Goal: Information Seeking & Learning: Learn about a topic

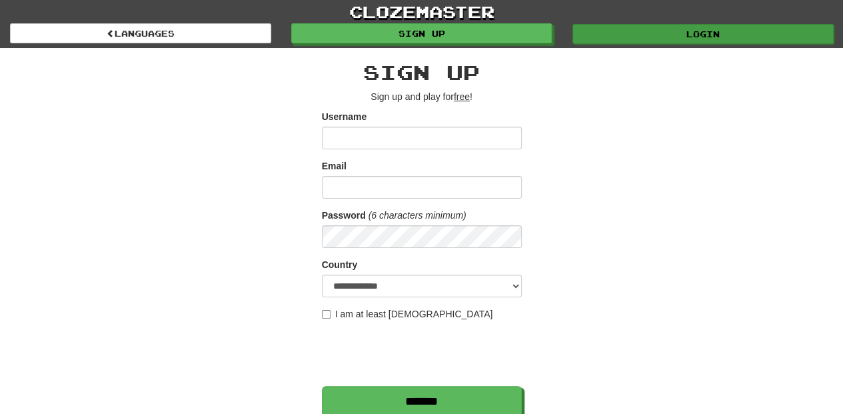
type input "**********"
click at [655, 41] on link "Login" at bounding box center [702, 34] width 261 height 20
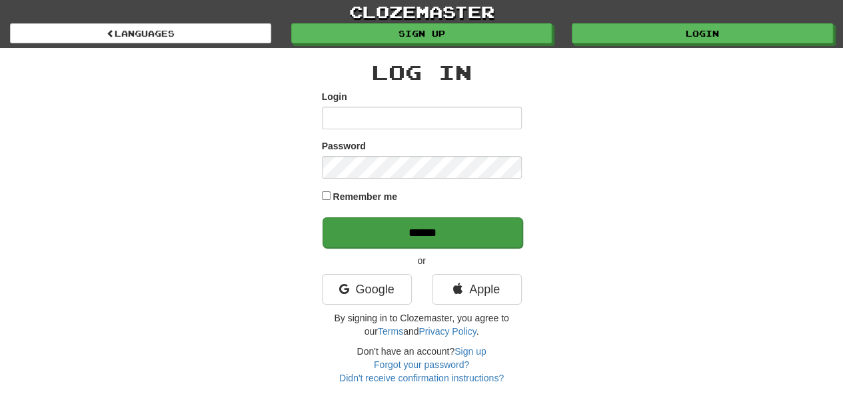
type input "**********"
click at [428, 231] on input "******" at bounding box center [422, 232] width 200 height 31
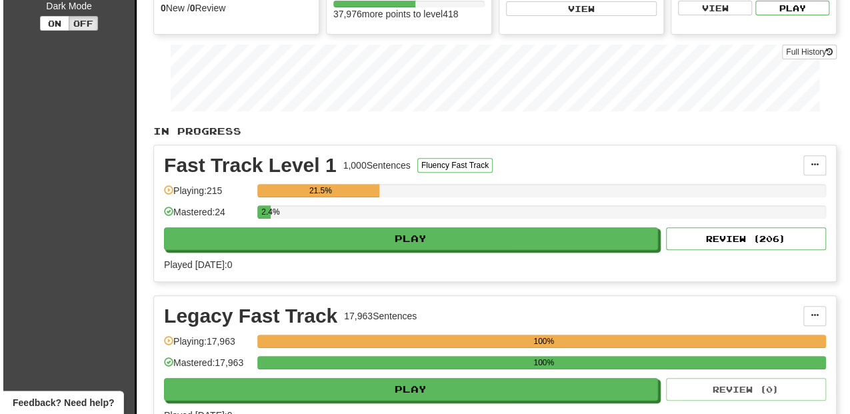
scroll to position [177, 0]
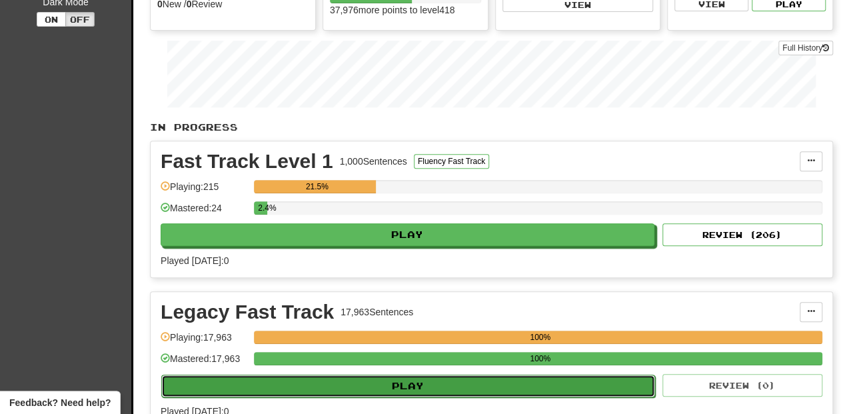
click at [464, 384] on button "Play" at bounding box center [408, 385] width 494 height 23
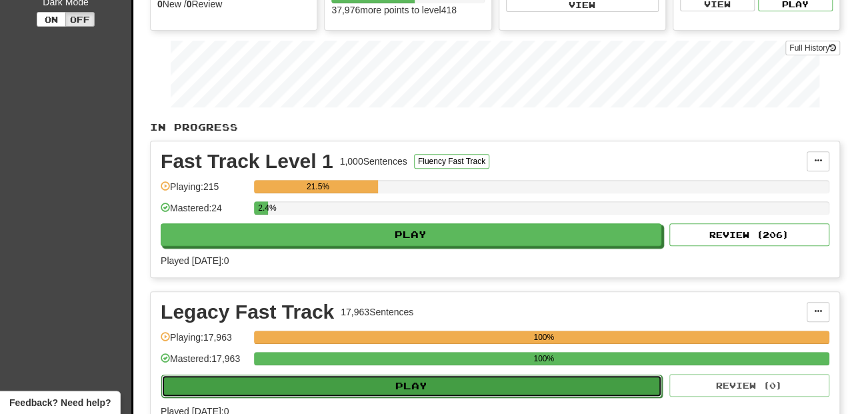
select select "**"
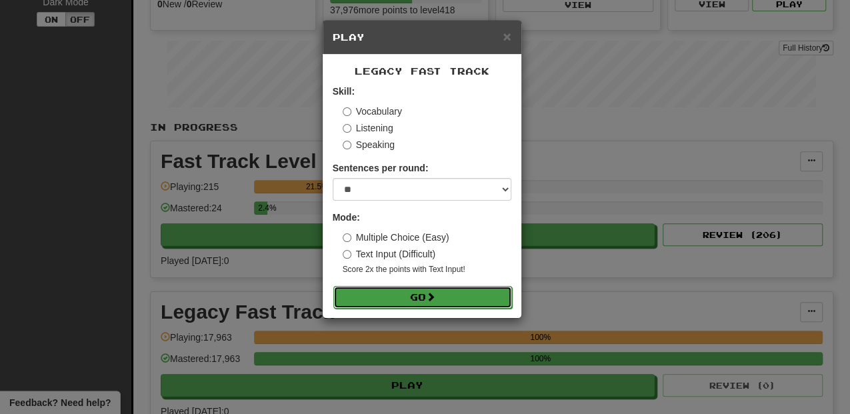
click at [418, 299] on button "Go" at bounding box center [422, 297] width 179 height 23
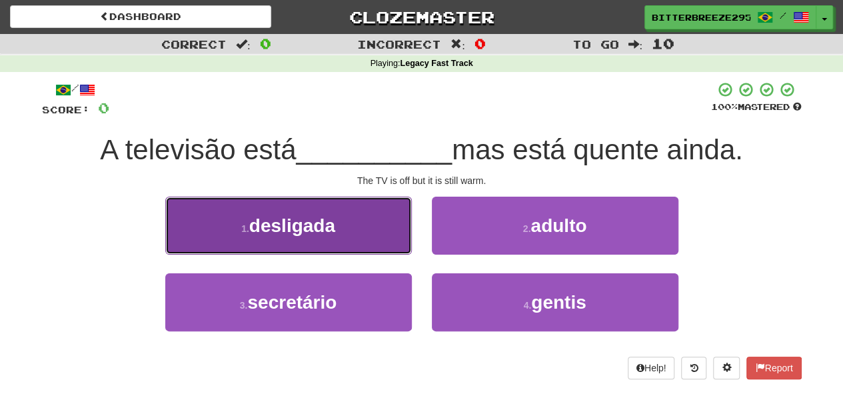
click at [378, 233] on button "1 . desligada" at bounding box center [288, 226] width 247 height 58
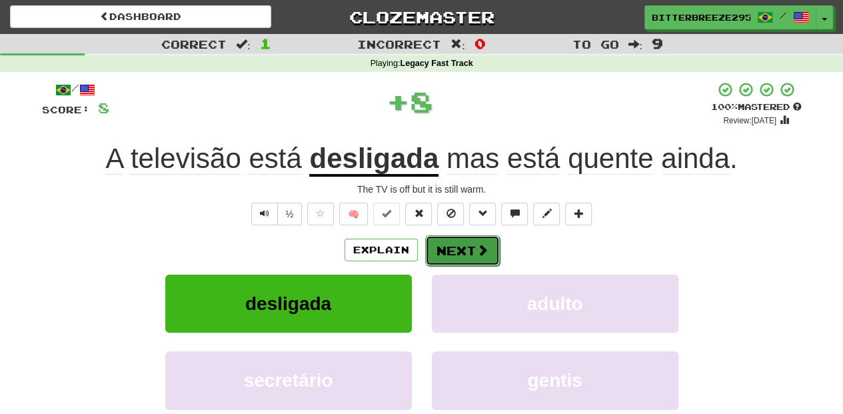
click at [432, 253] on button "Next" at bounding box center [462, 250] width 75 height 31
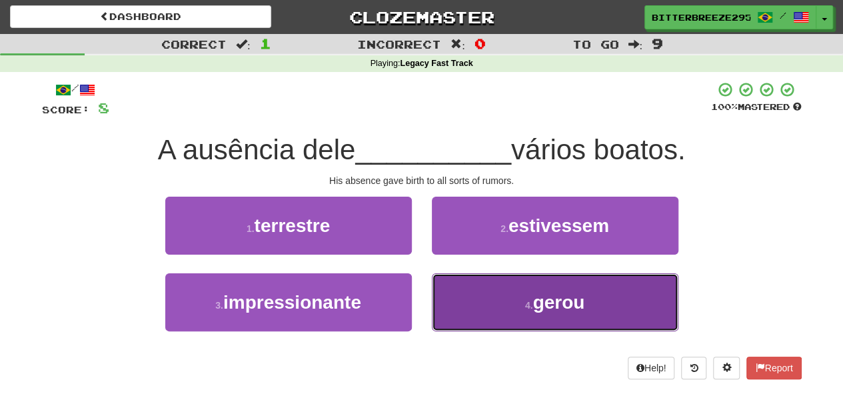
click at [456, 297] on button "4 . gerou" at bounding box center [555, 302] width 247 height 58
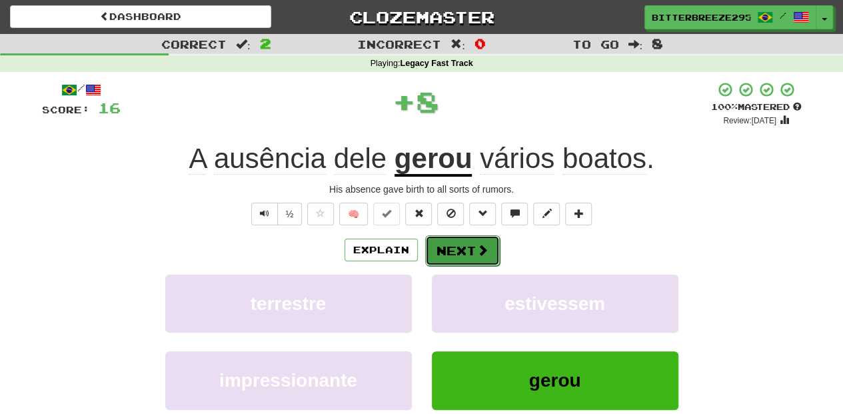
click at [463, 257] on button "Next" at bounding box center [462, 250] width 75 height 31
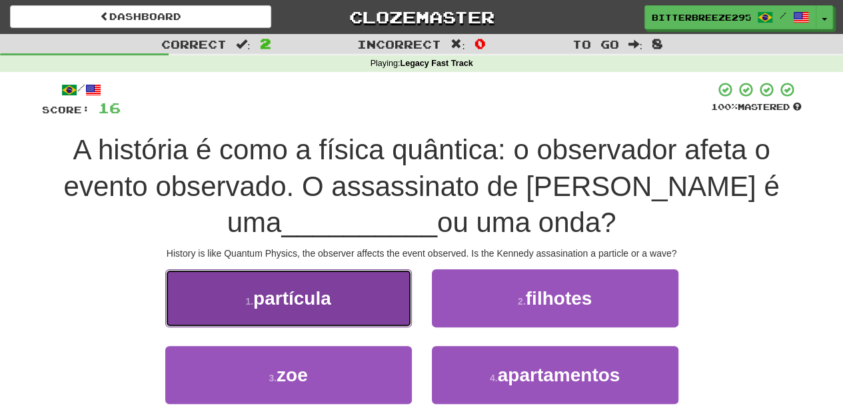
click at [377, 319] on button "1 . partícula" at bounding box center [288, 298] width 247 height 58
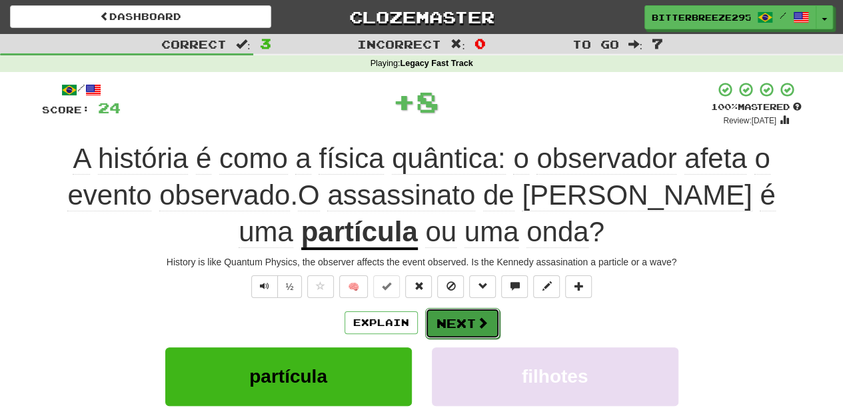
click at [444, 316] on button "Next" at bounding box center [462, 323] width 75 height 31
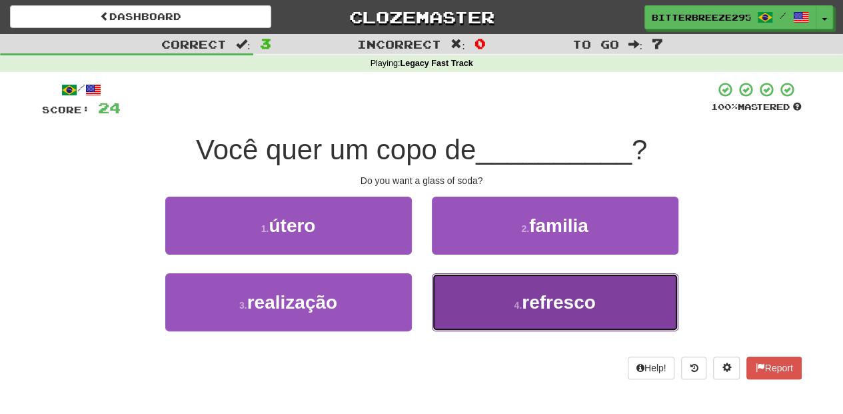
click at [462, 316] on button "4 . refresco" at bounding box center [555, 302] width 247 height 58
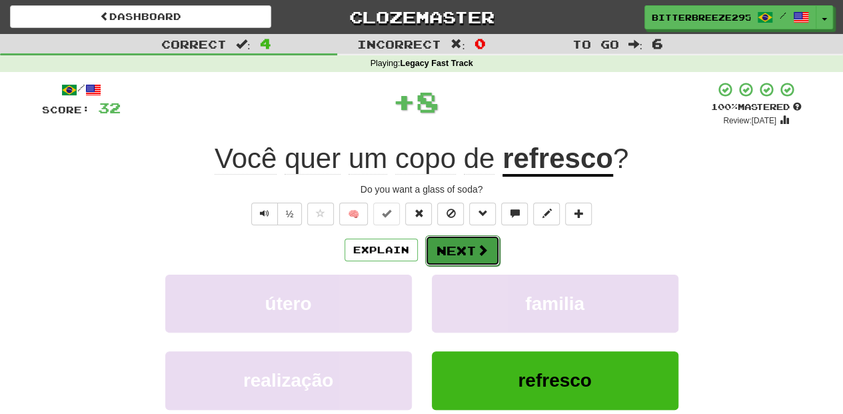
click at [469, 252] on button "Next" at bounding box center [462, 250] width 75 height 31
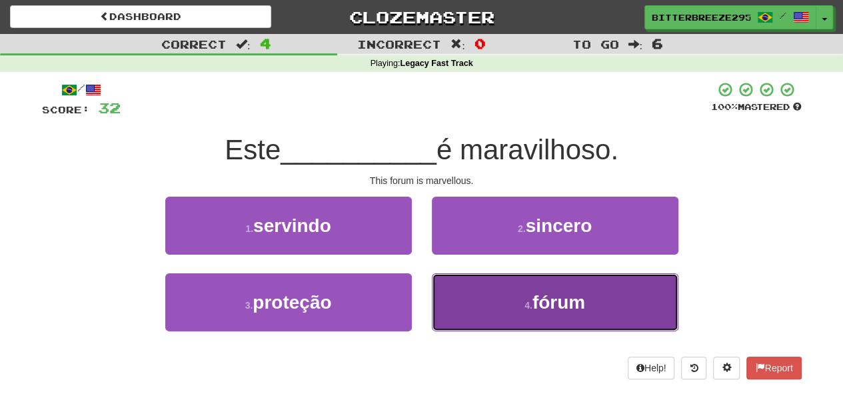
click at [468, 289] on button "4 . fórum" at bounding box center [555, 302] width 247 height 58
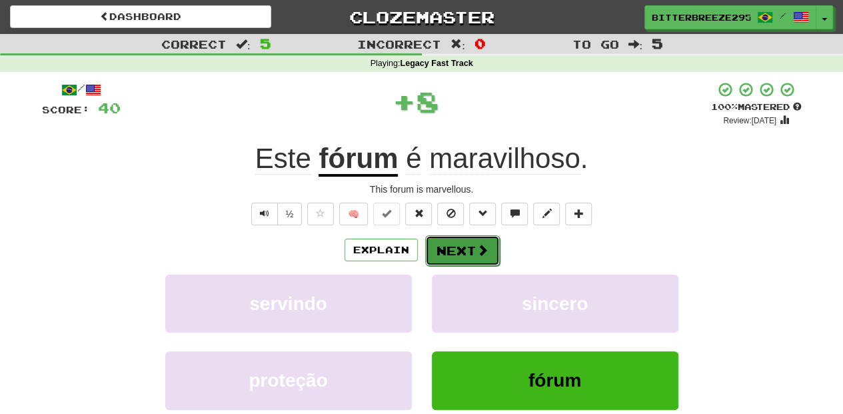
click at [458, 247] on button "Next" at bounding box center [462, 250] width 75 height 31
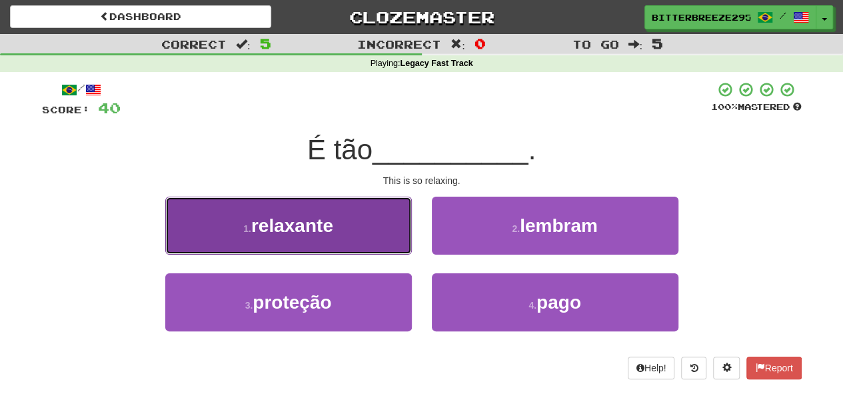
click at [388, 239] on button "1 . relaxante" at bounding box center [288, 226] width 247 height 58
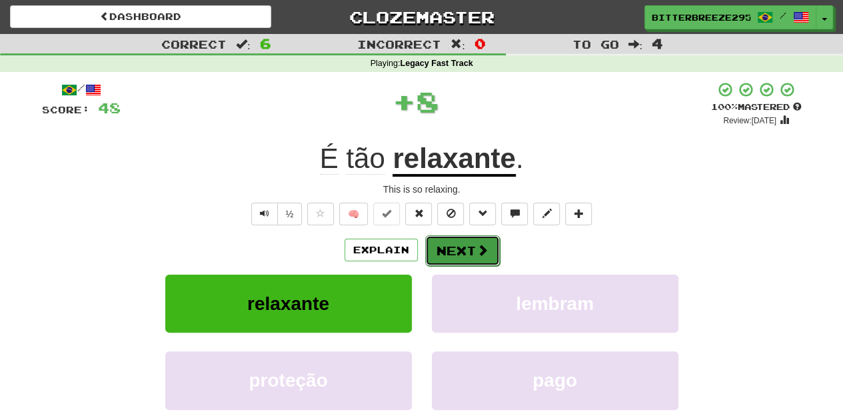
click at [465, 249] on button "Next" at bounding box center [462, 250] width 75 height 31
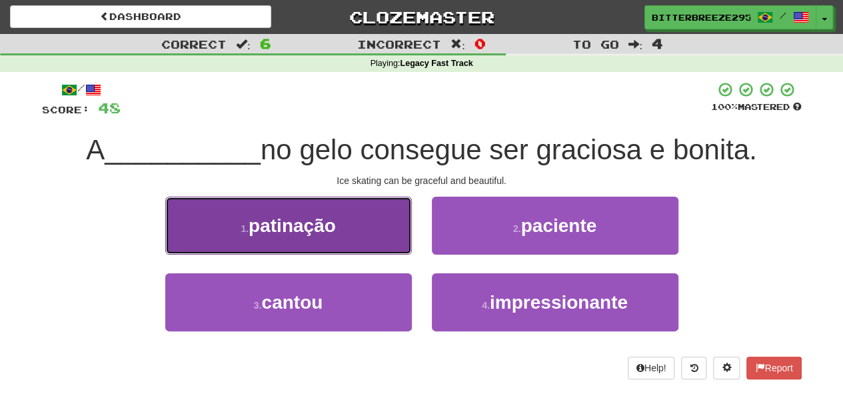
click at [393, 239] on button "1 . patinação" at bounding box center [288, 226] width 247 height 58
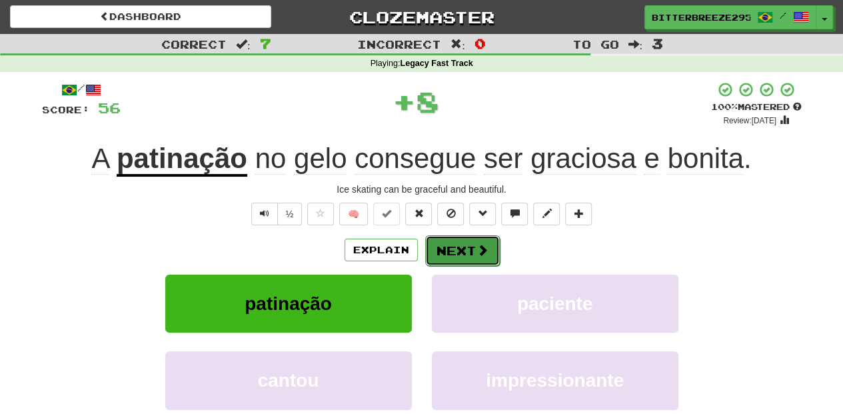
click at [444, 245] on button "Next" at bounding box center [462, 250] width 75 height 31
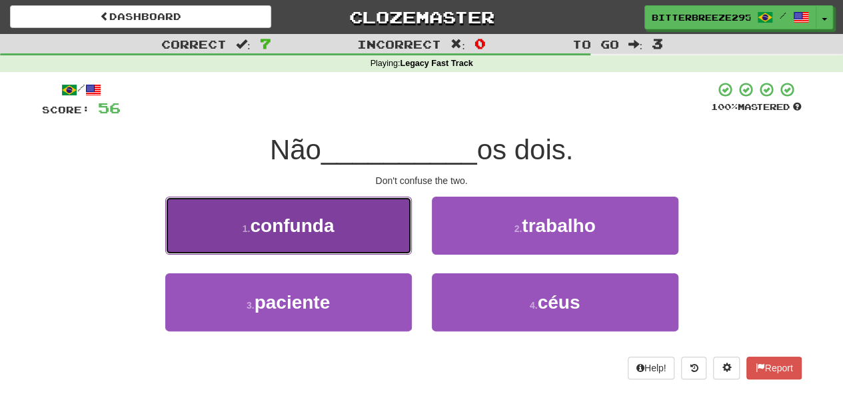
click at [382, 239] on button "1 . confunda" at bounding box center [288, 226] width 247 height 58
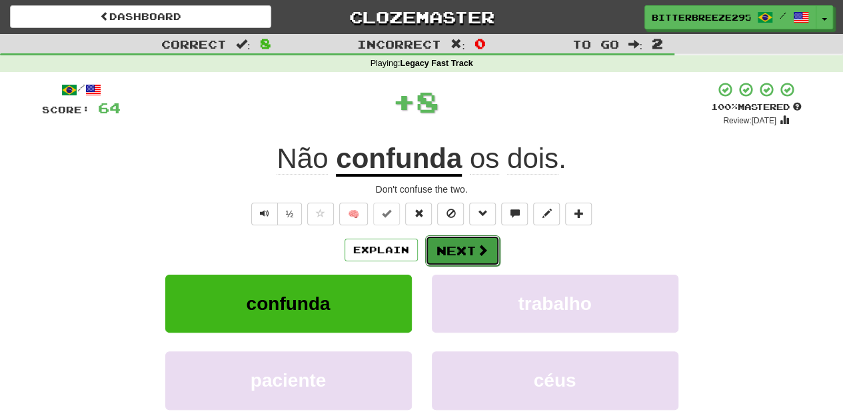
click at [448, 244] on button "Next" at bounding box center [462, 250] width 75 height 31
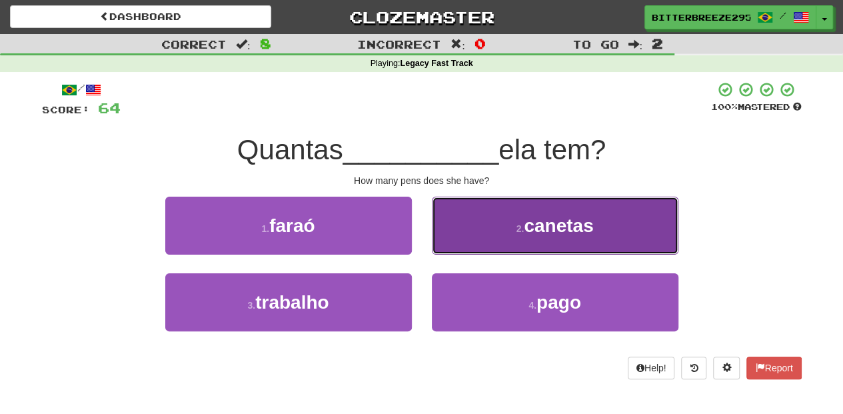
click at [472, 243] on button "2 . canetas" at bounding box center [555, 226] width 247 height 58
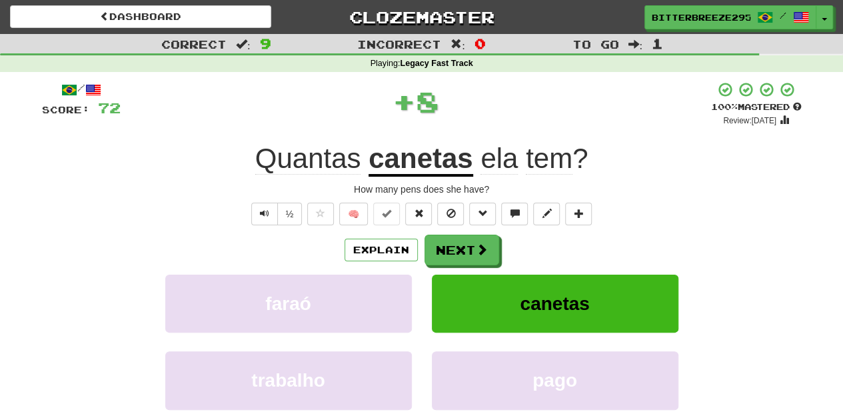
click at [472, 243] on button "Next" at bounding box center [461, 250] width 75 height 31
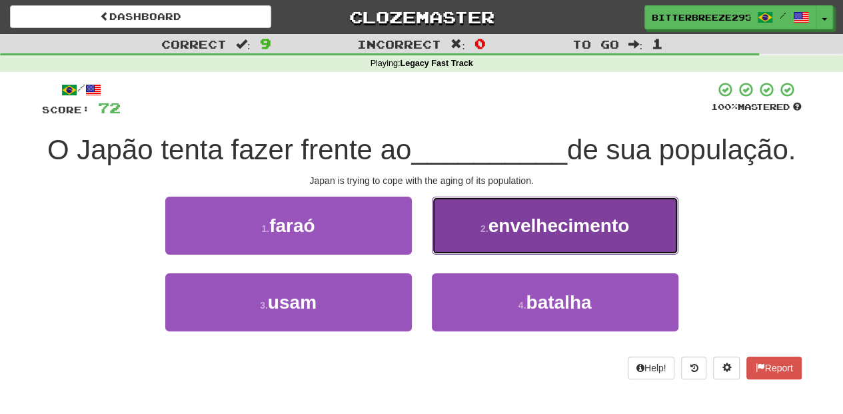
click at [470, 255] on button "2 . envelhecimento" at bounding box center [555, 226] width 247 height 58
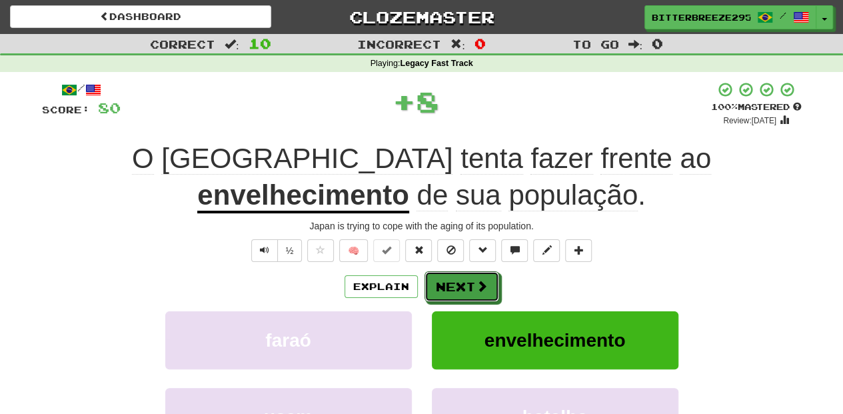
click at [470, 280] on button "Next" at bounding box center [461, 286] width 75 height 31
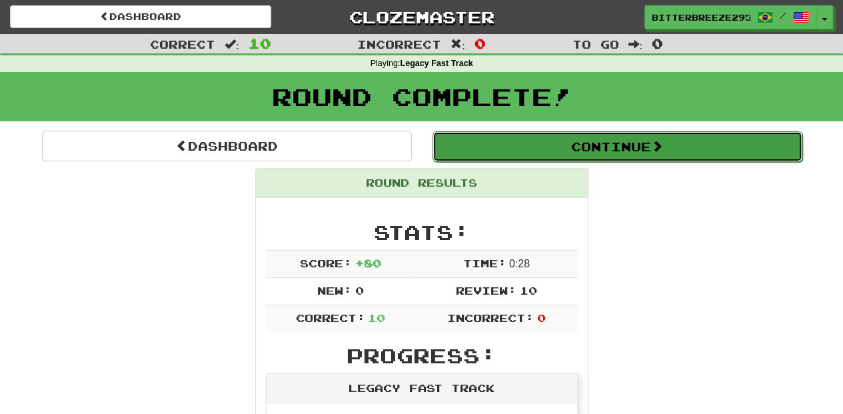
click at [510, 143] on button "Continue" at bounding box center [617, 146] width 370 height 31
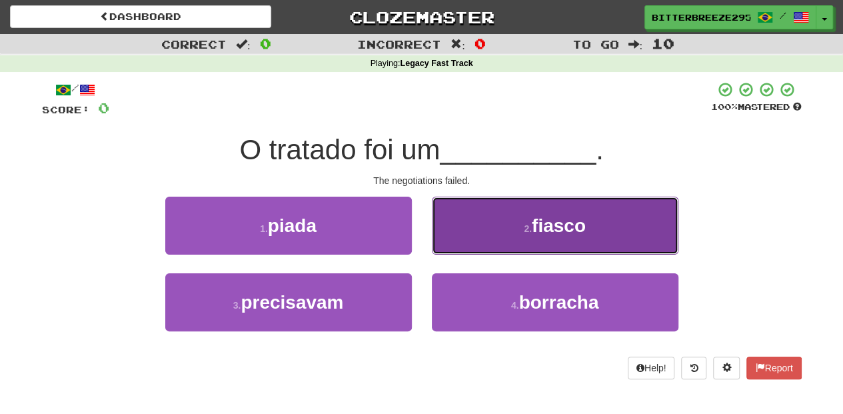
click at [461, 231] on button "2 . fiasco" at bounding box center [555, 226] width 247 height 58
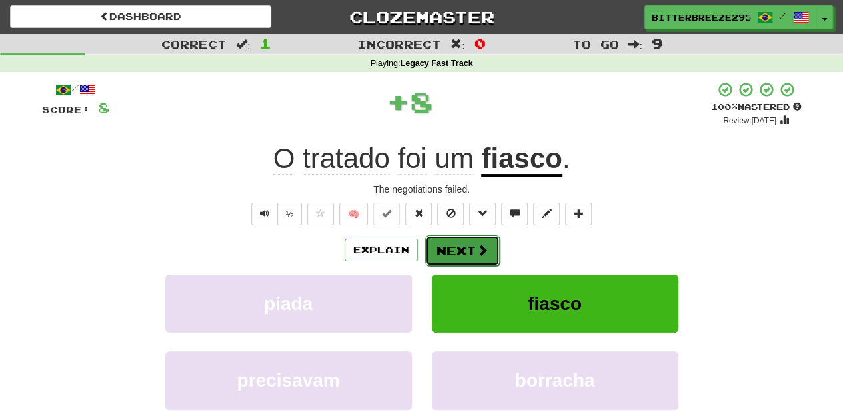
click at [462, 239] on button "Next" at bounding box center [462, 250] width 75 height 31
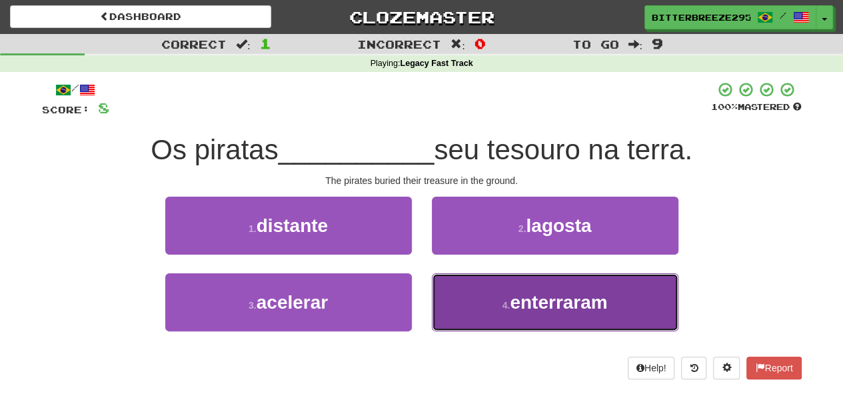
click at [478, 286] on button "4 . enterraram" at bounding box center [555, 302] width 247 height 58
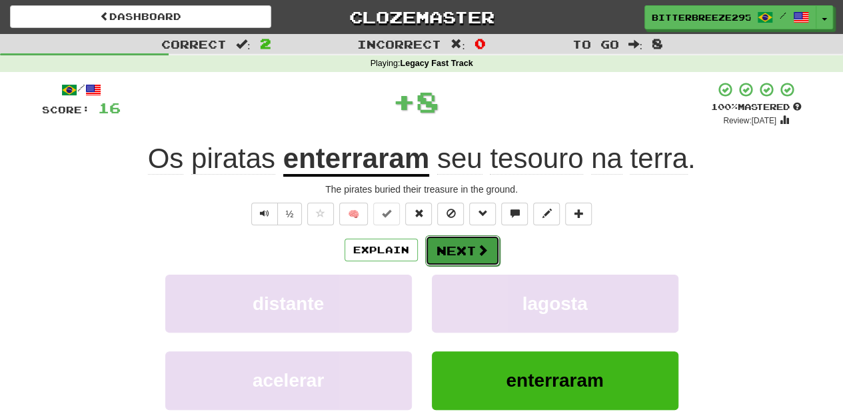
click at [468, 256] on button "Next" at bounding box center [462, 250] width 75 height 31
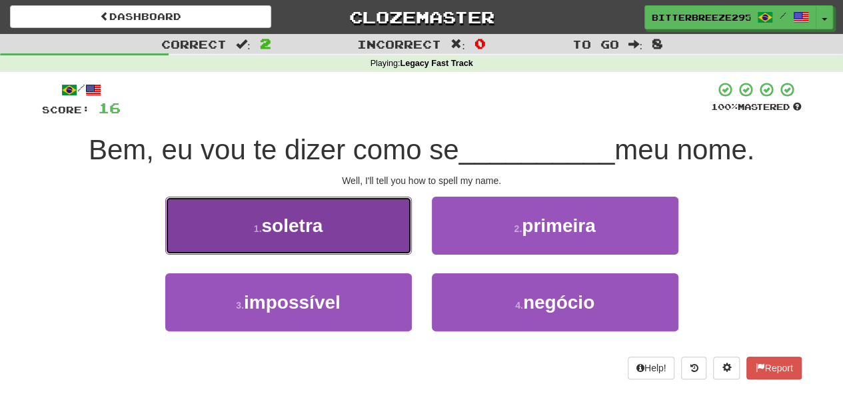
click at [388, 235] on button "1 . soletra" at bounding box center [288, 226] width 247 height 58
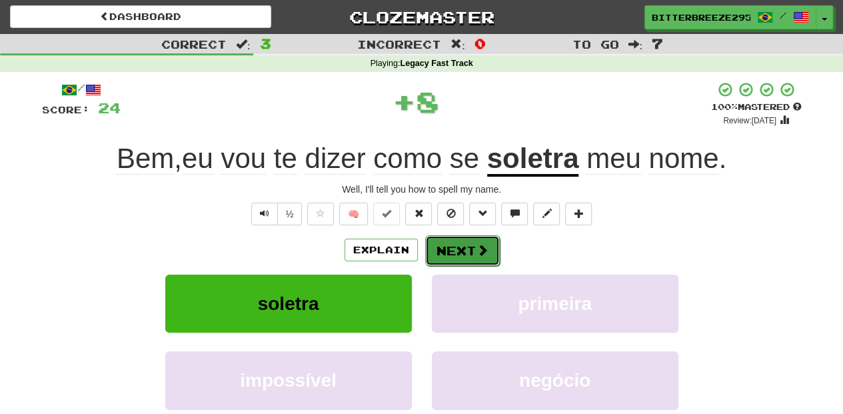
click at [437, 235] on button "Next" at bounding box center [462, 250] width 75 height 31
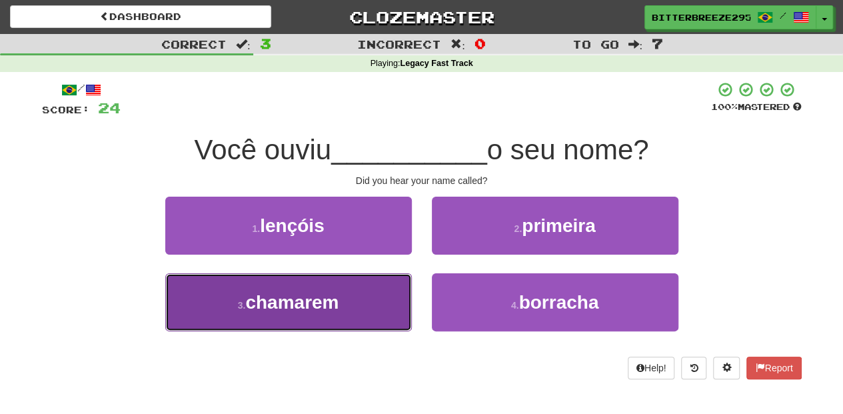
click at [401, 280] on button "3 . chamarem" at bounding box center [288, 302] width 247 height 58
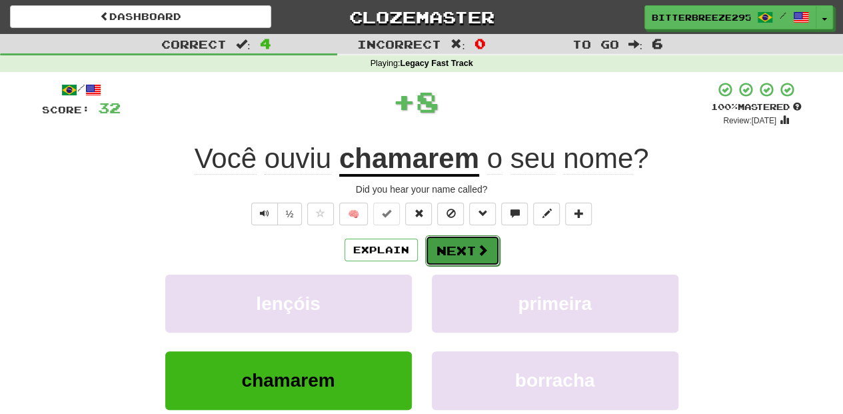
click at [457, 249] on button "Next" at bounding box center [462, 250] width 75 height 31
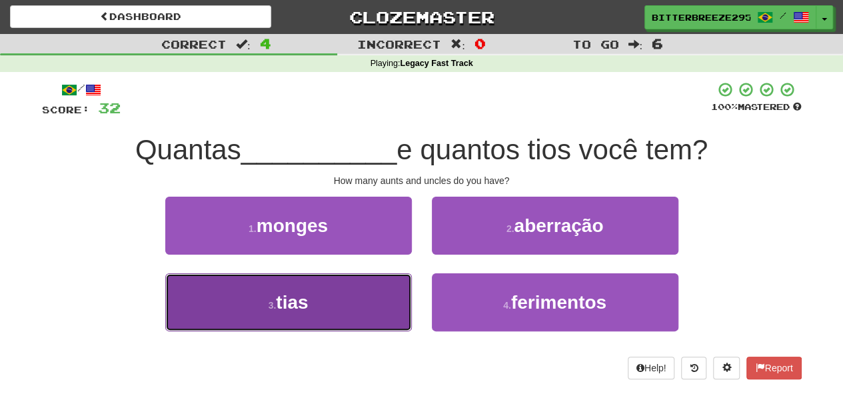
click at [341, 292] on button "3 . tias" at bounding box center [288, 302] width 247 height 58
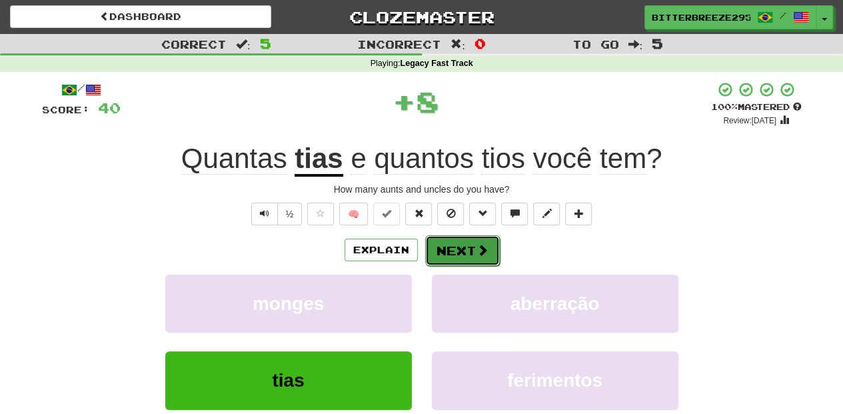
click at [451, 251] on button "Next" at bounding box center [462, 250] width 75 height 31
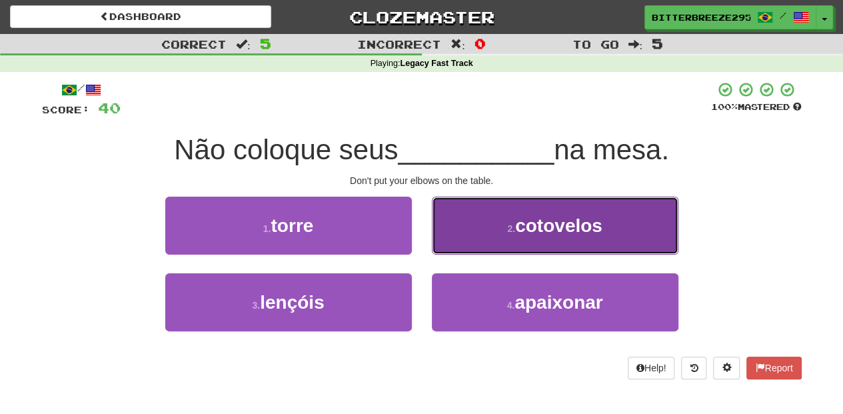
click at [458, 237] on button "2 . cotovelos" at bounding box center [555, 226] width 247 height 58
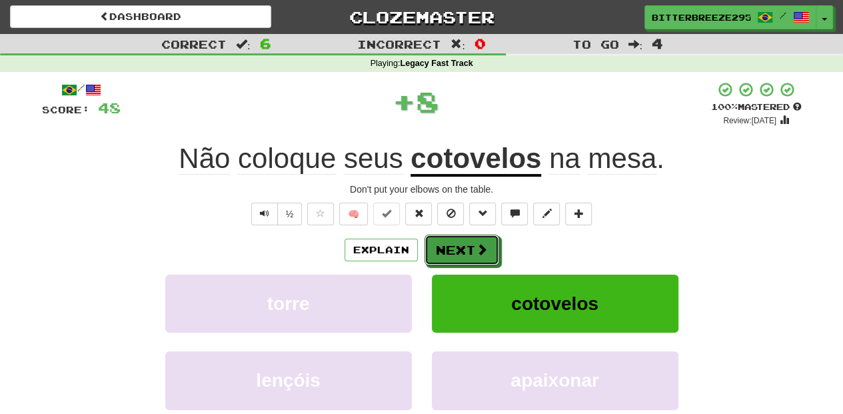
click at [458, 237] on button "Next" at bounding box center [461, 250] width 75 height 31
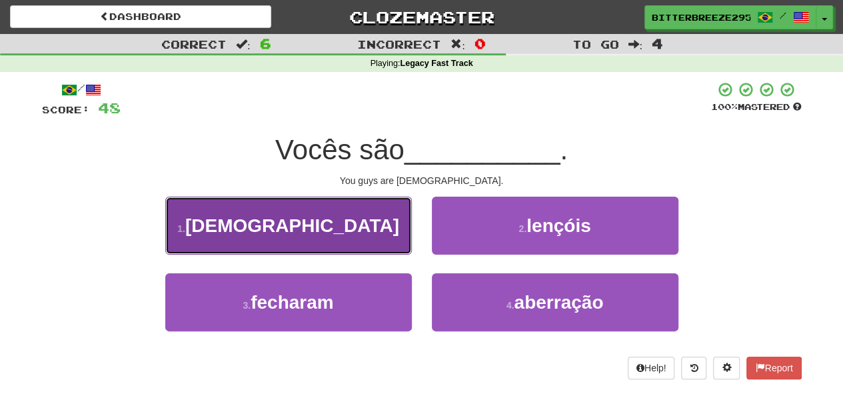
click at [362, 225] on button "1 . suecos" at bounding box center [288, 226] width 247 height 58
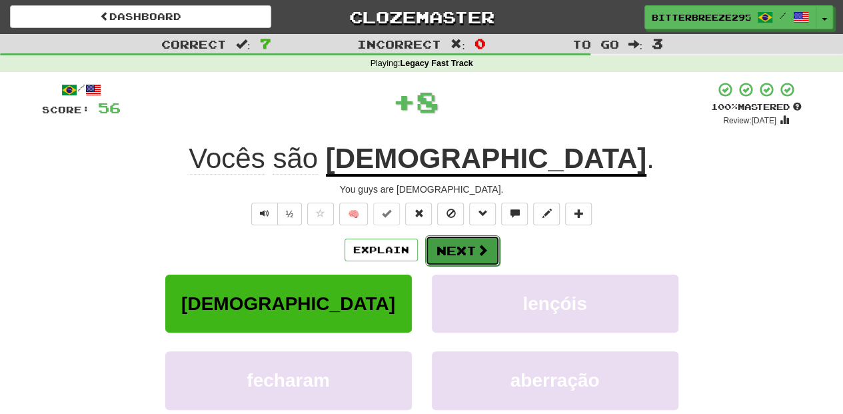
click at [440, 251] on button "Next" at bounding box center [462, 250] width 75 height 31
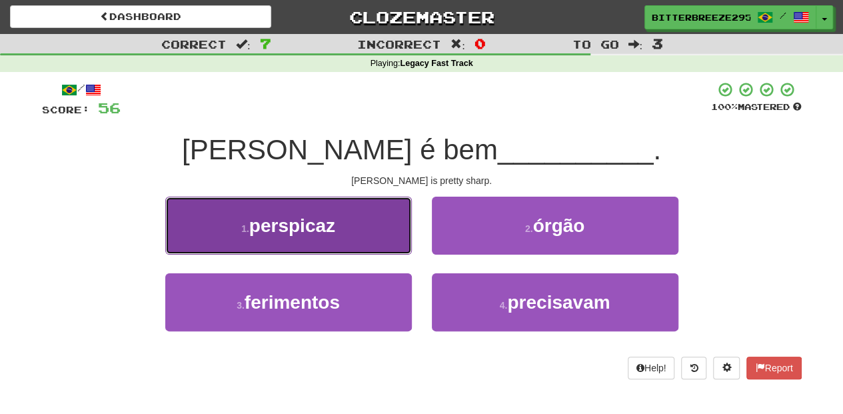
click at [365, 225] on button "1 . perspicaz" at bounding box center [288, 226] width 247 height 58
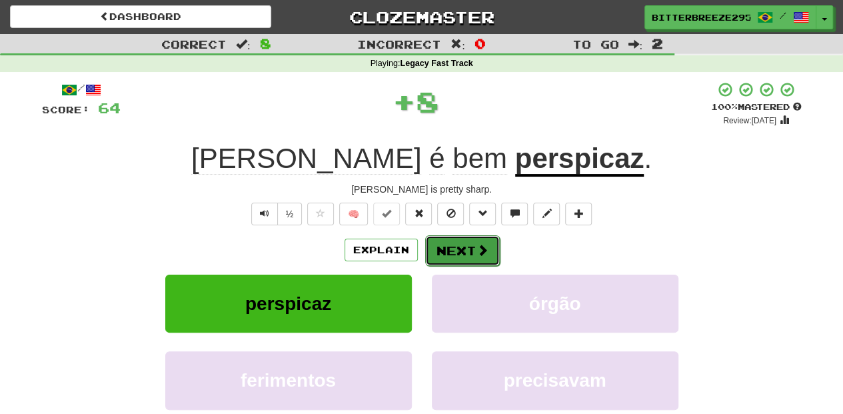
click at [437, 239] on button "Next" at bounding box center [462, 250] width 75 height 31
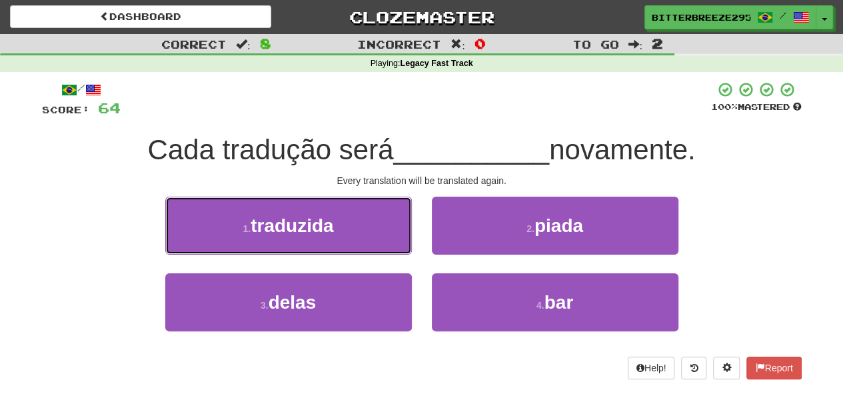
drag, startPoint x: 383, startPoint y: 221, endPoint x: 416, endPoint y: 233, distance: 34.8
click at [383, 221] on button "1 . traduzida" at bounding box center [288, 226] width 247 height 58
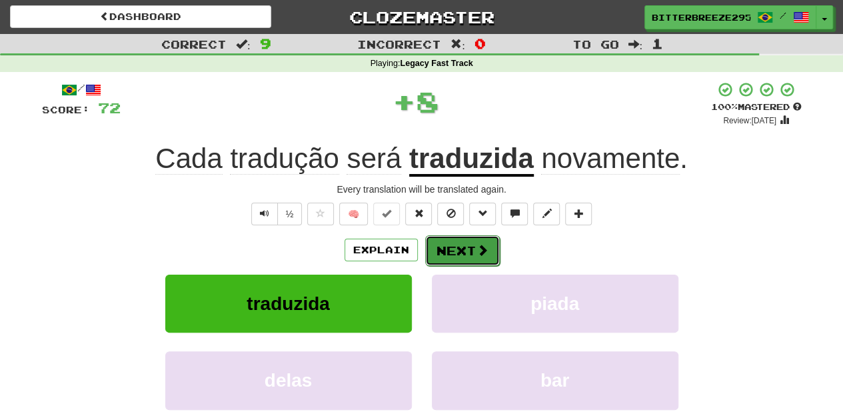
click at [462, 252] on button "Next" at bounding box center [462, 250] width 75 height 31
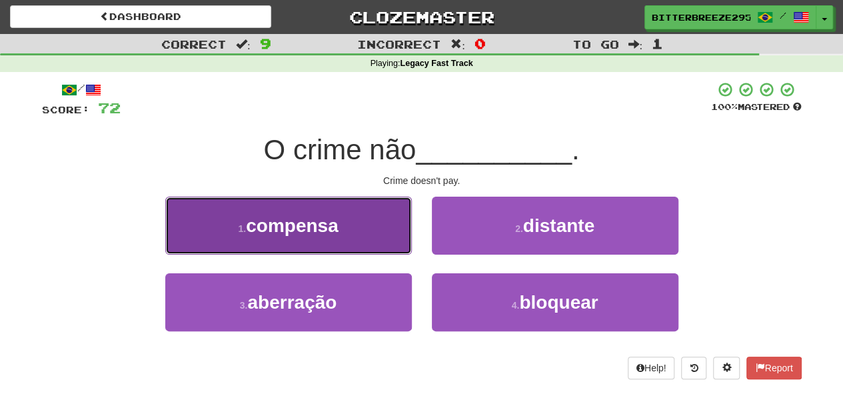
click at [363, 241] on button "1 . compensa" at bounding box center [288, 226] width 247 height 58
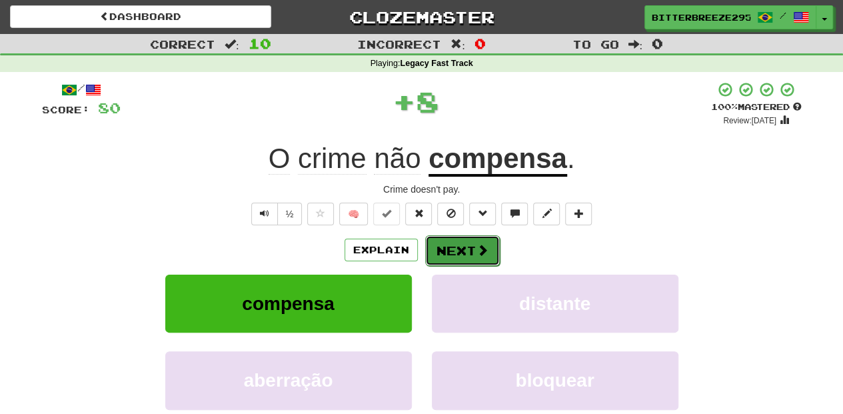
click at [456, 252] on button "Next" at bounding box center [462, 250] width 75 height 31
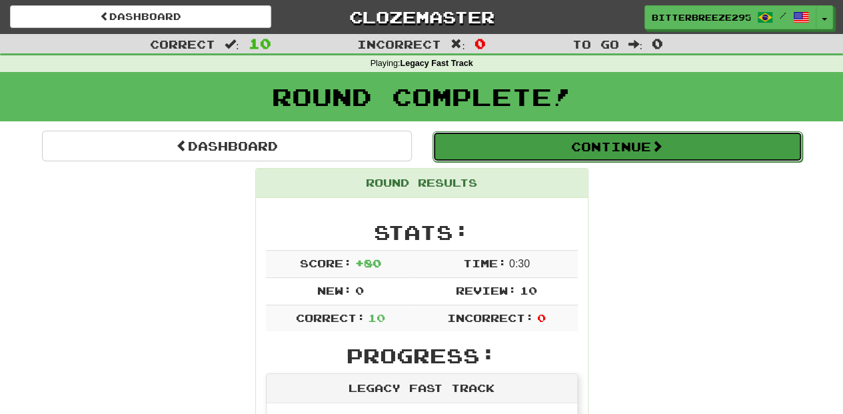
click at [521, 150] on button "Continue" at bounding box center [617, 146] width 370 height 31
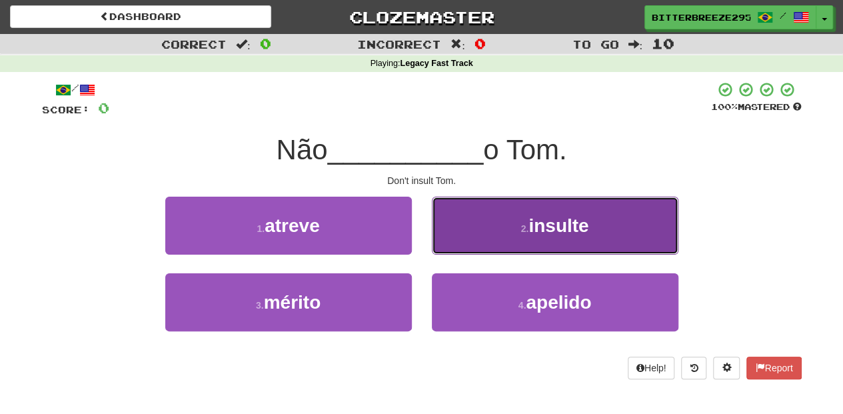
click at [460, 249] on button "2 . insulte" at bounding box center [555, 226] width 247 height 58
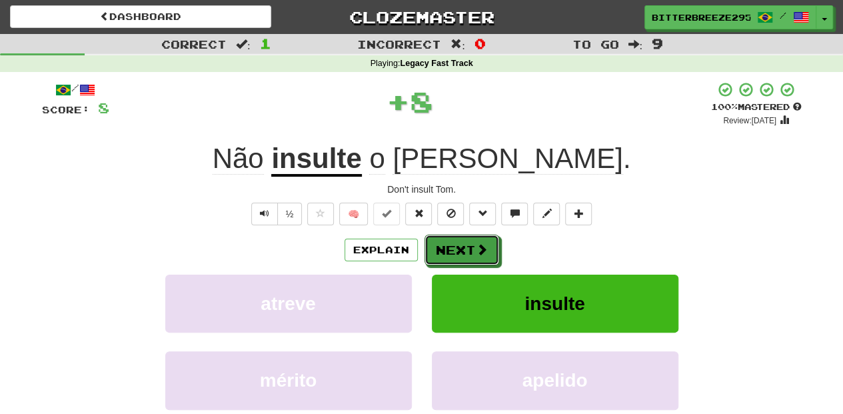
click at [460, 249] on button "Next" at bounding box center [461, 250] width 75 height 31
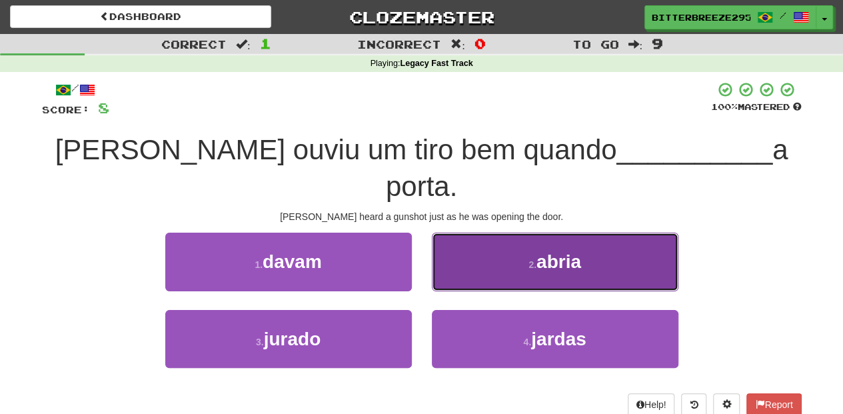
click at [477, 245] on button "2 . abria" at bounding box center [555, 262] width 247 height 58
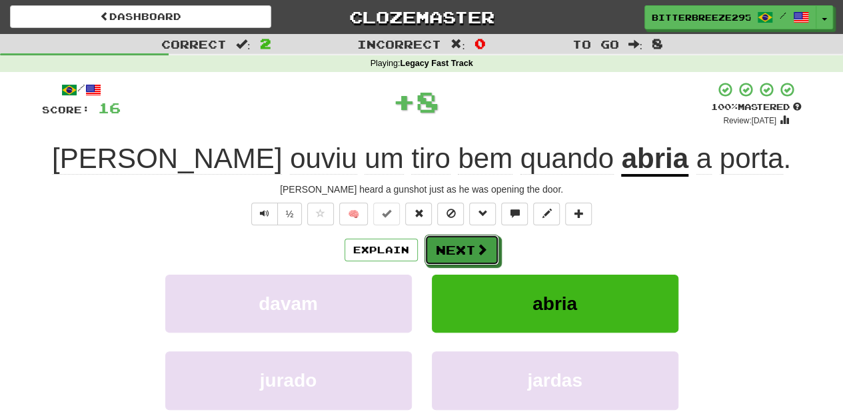
click at [477, 245] on span at bounding box center [482, 249] width 12 height 12
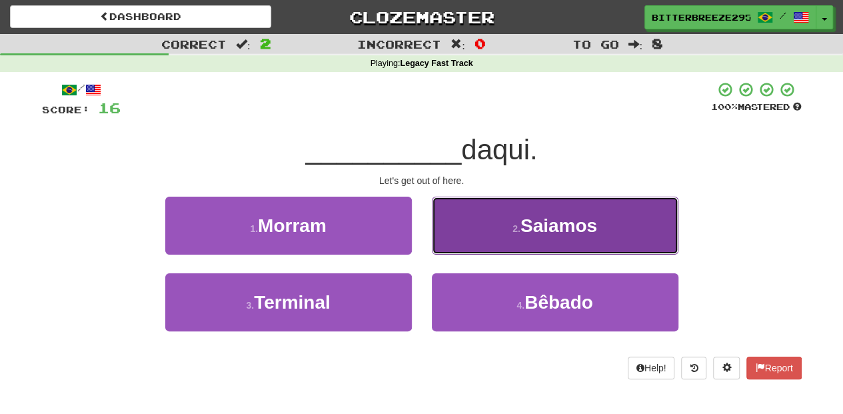
click at [476, 242] on button "2 . Saiamos" at bounding box center [555, 226] width 247 height 58
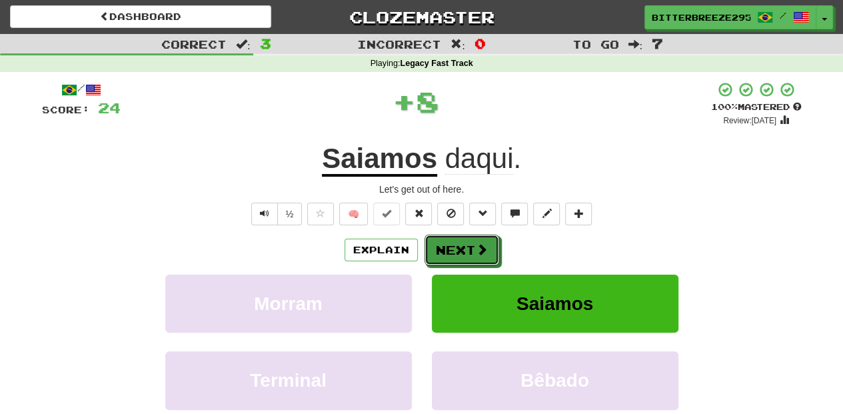
click at [476, 243] on span at bounding box center [482, 249] width 12 height 12
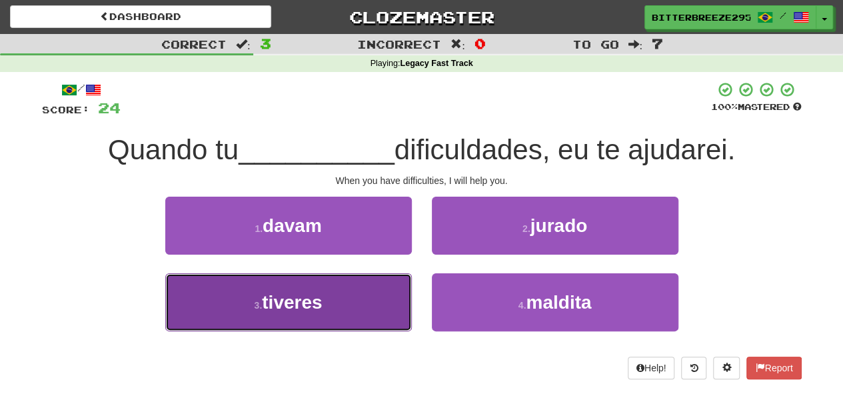
click at [389, 291] on button "3 . tiveres" at bounding box center [288, 302] width 247 height 58
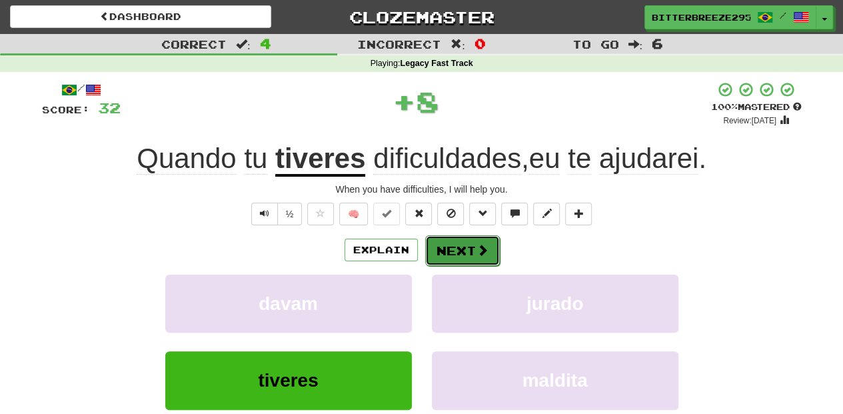
click at [451, 251] on button "Next" at bounding box center [462, 250] width 75 height 31
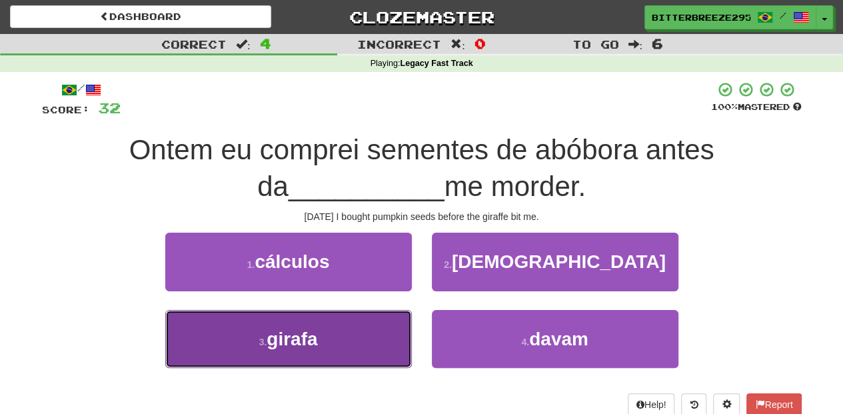
click at [335, 330] on button "3 . girafa" at bounding box center [288, 339] width 247 height 58
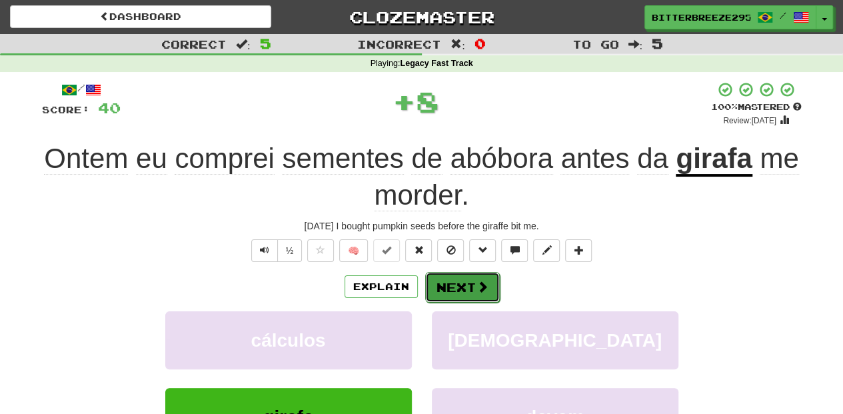
click at [468, 281] on button "Next" at bounding box center [462, 287] width 75 height 31
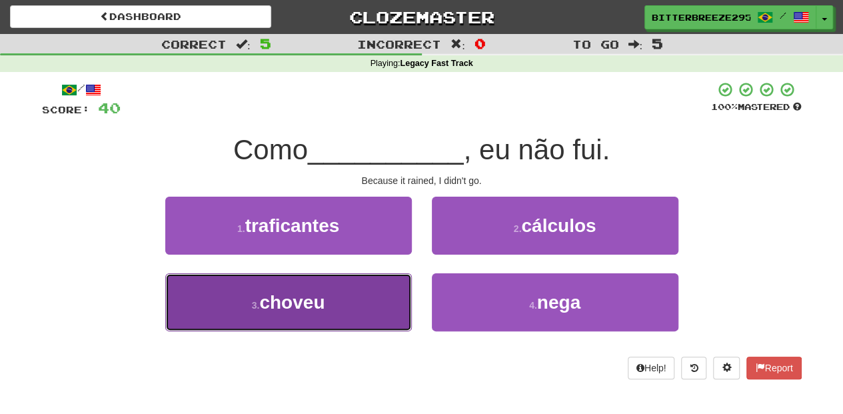
click at [367, 306] on button "3 . choveu" at bounding box center [288, 302] width 247 height 58
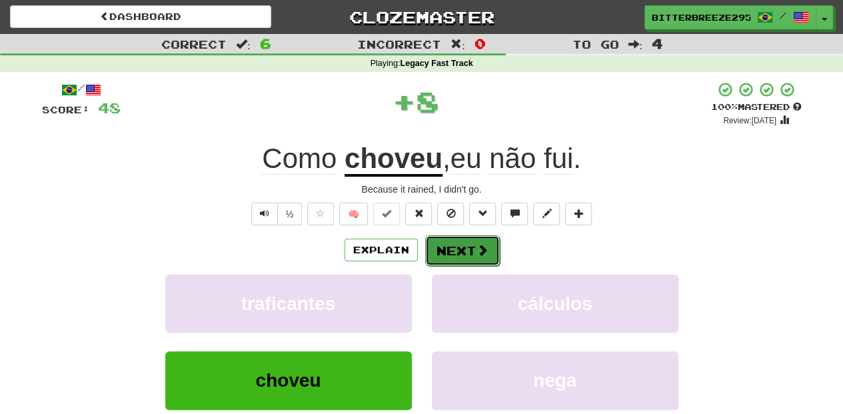
click at [453, 255] on button "Next" at bounding box center [462, 250] width 75 height 31
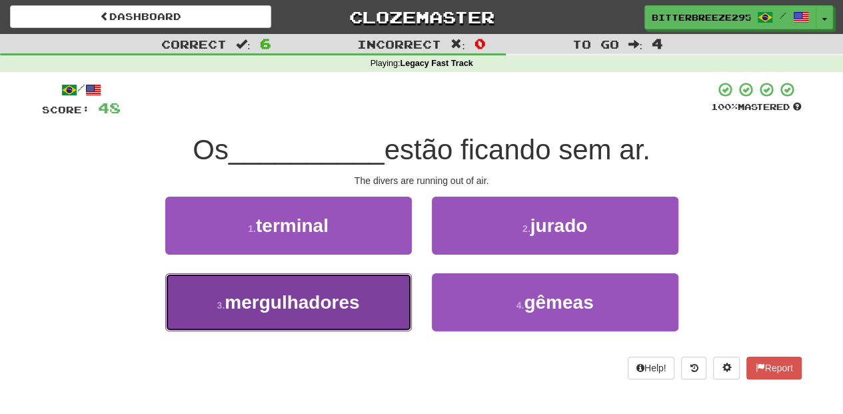
click at [395, 313] on button "3 . mergulhadores" at bounding box center [288, 302] width 247 height 58
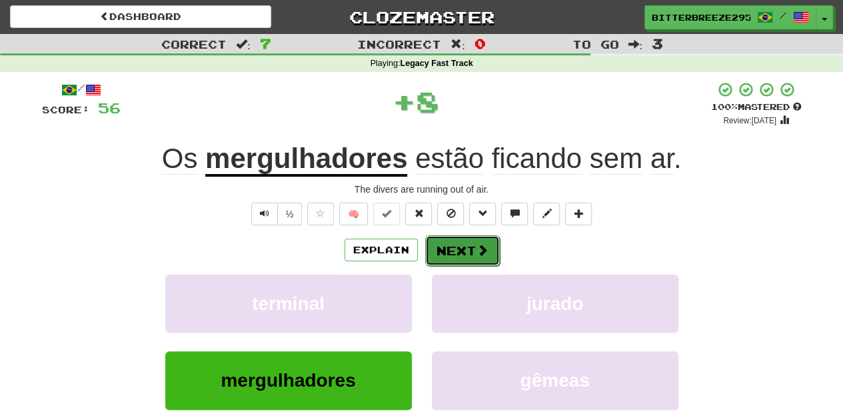
click at [449, 249] on button "Next" at bounding box center [462, 250] width 75 height 31
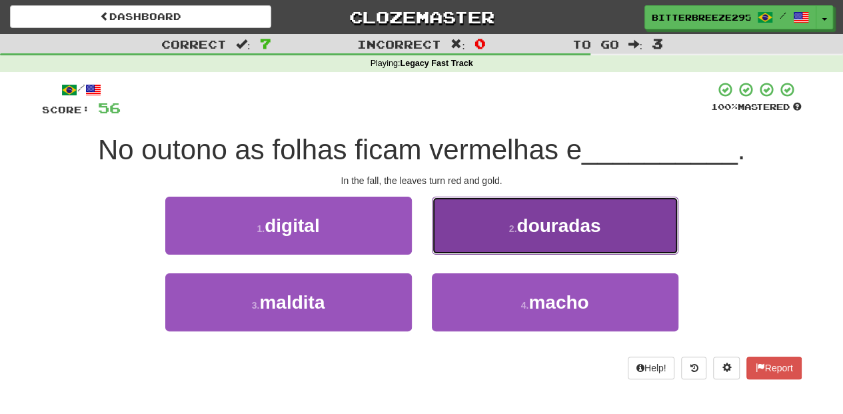
click at [468, 232] on button "2 . douradas" at bounding box center [555, 226] width 247 height 58
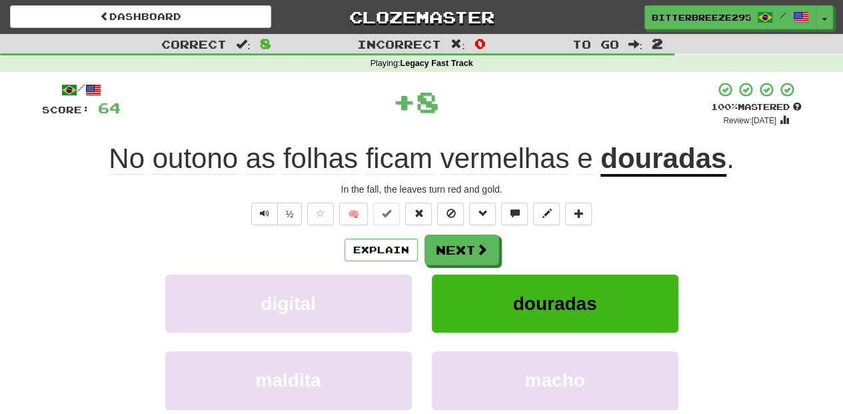
click at [466, 233] on div "/ Score: 64 + 8 100 % Mastered Review: 2026-03-13 No outono as folhas ficam ver…" at bounding box center [422, 290] width 760 height 418
click at [464, 247] on button "Next" at bounding box center [462, 250] width 75 height 31
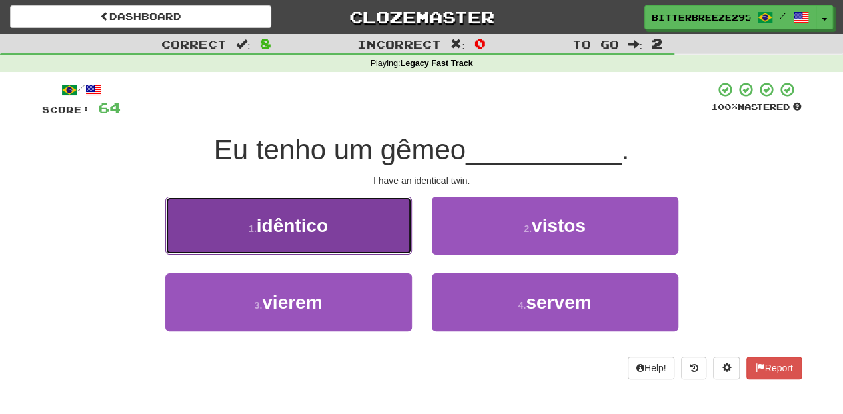
click at [381, 236] on button "1 . idêntico" at bounding box center [288, 226] width 247 height 58
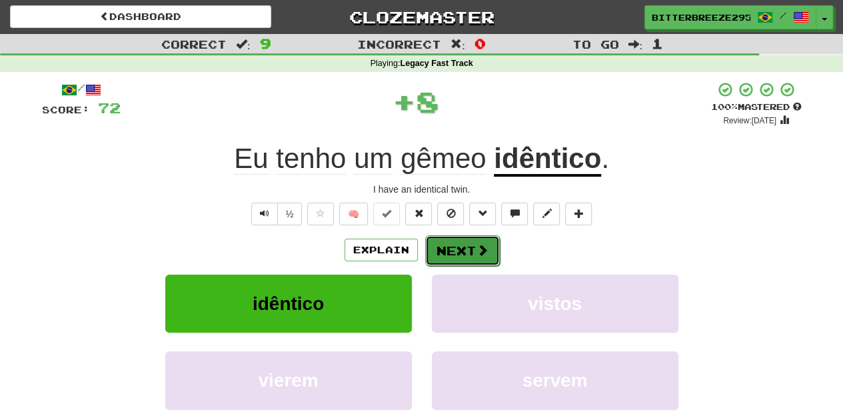
click at [458, 251] on button "Next" at bounding box center [462, 250] width 75 height 31
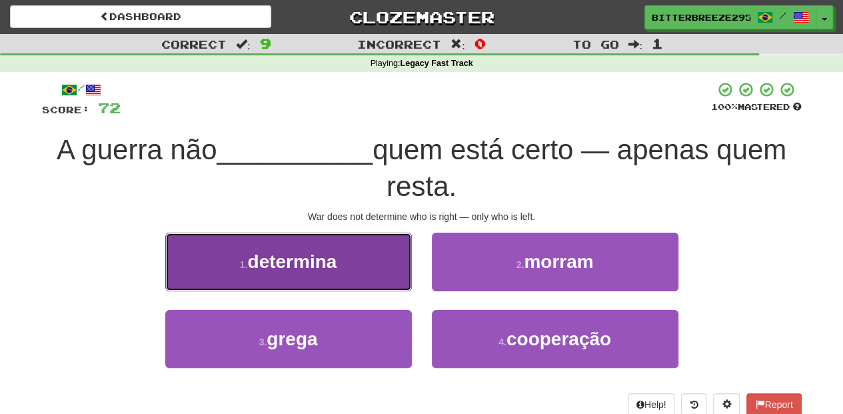
click at [364, 281] on button "1 . determina" at bounding box center [288, 262] width 247 height 58
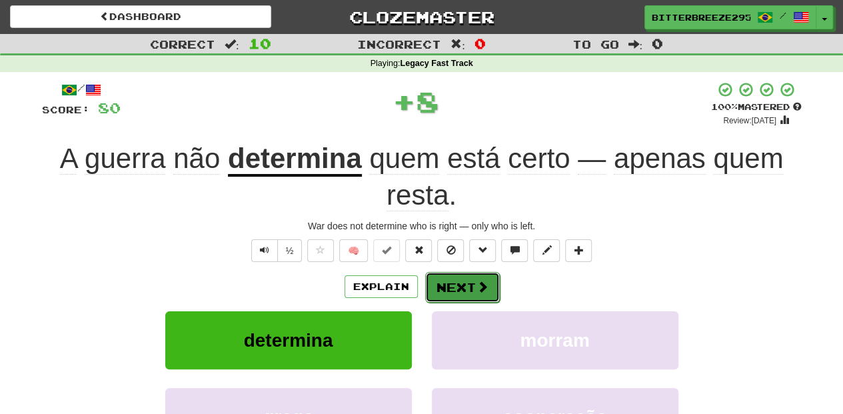
click at [460, 287] on button "Next" at bounding box center [462, 287] width 75 height 31
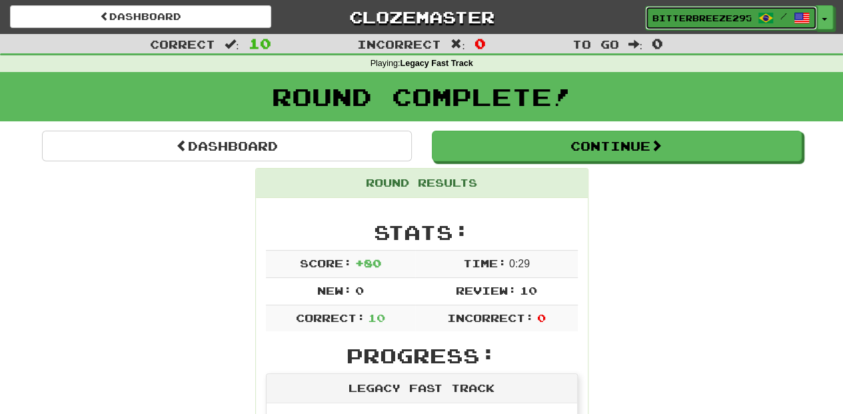
click at [667, 14] on span "BitterBreeze2956" at bounding box center [701, 18] width 99 height 12
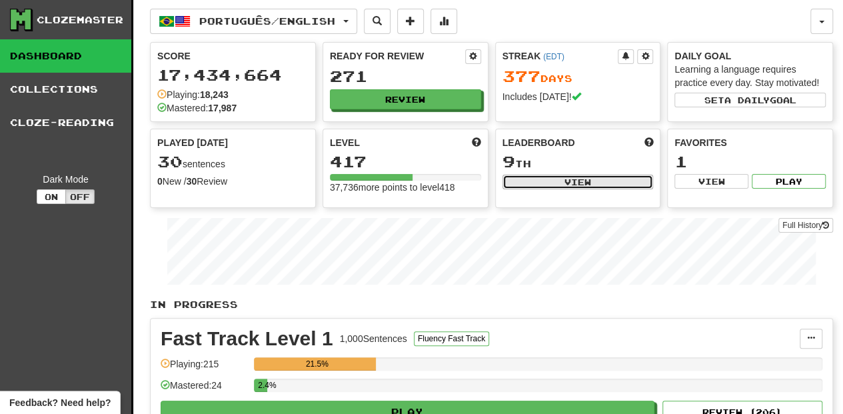
click at [561, 184] on button "View" at bounding box center [577, 182] width 151 height 15
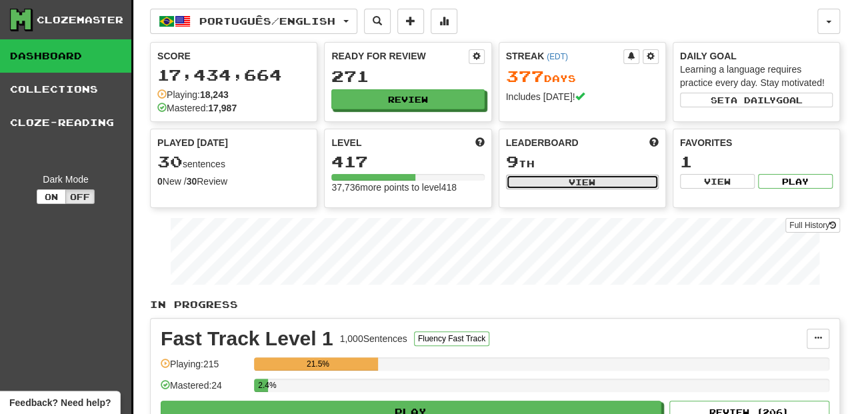
select select "**********"
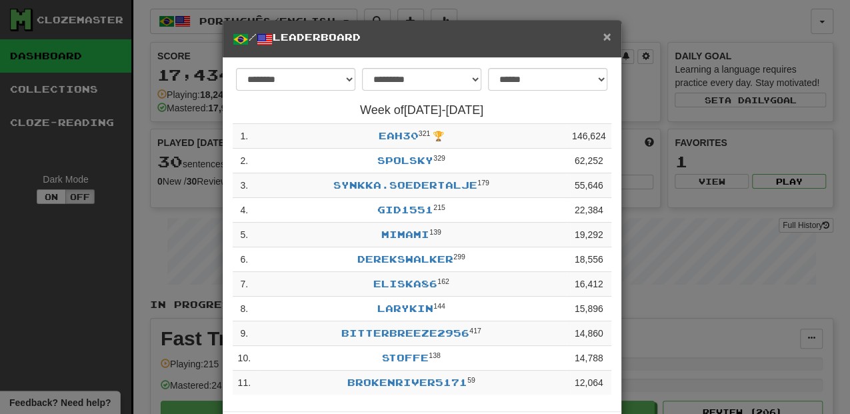
click at [605, 35] on span "×" at bounding box center [606, 36] width 8 height 15
